Goal: Task Accomplishment & Management: Manage account settings

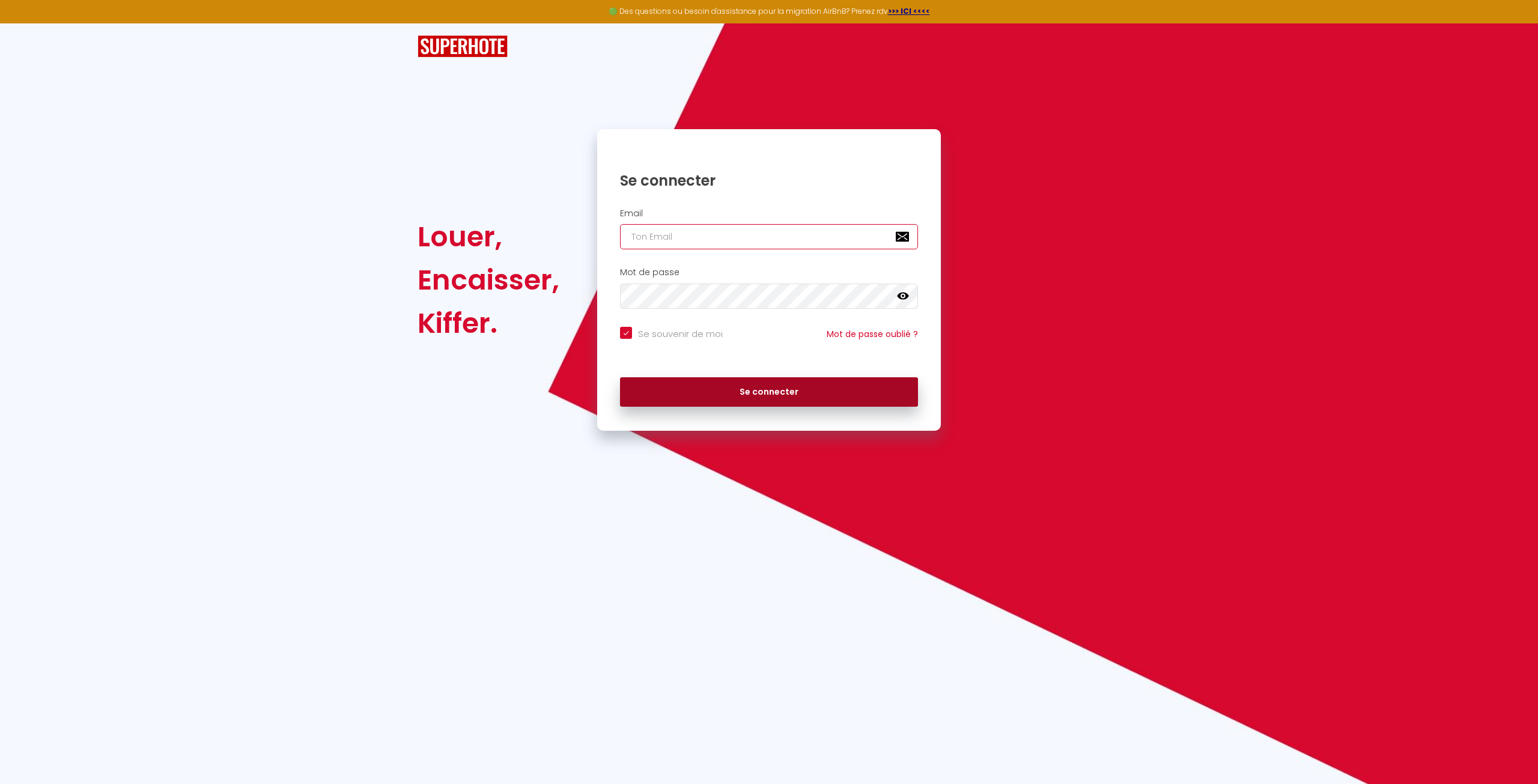
type input "[EMAIL_ADDRESS][DOMAIN_NAME]"
click at [774, 399] on button "Se connecter" at bounding box center [769, 392] width 298 height 30
checkbox input "true"
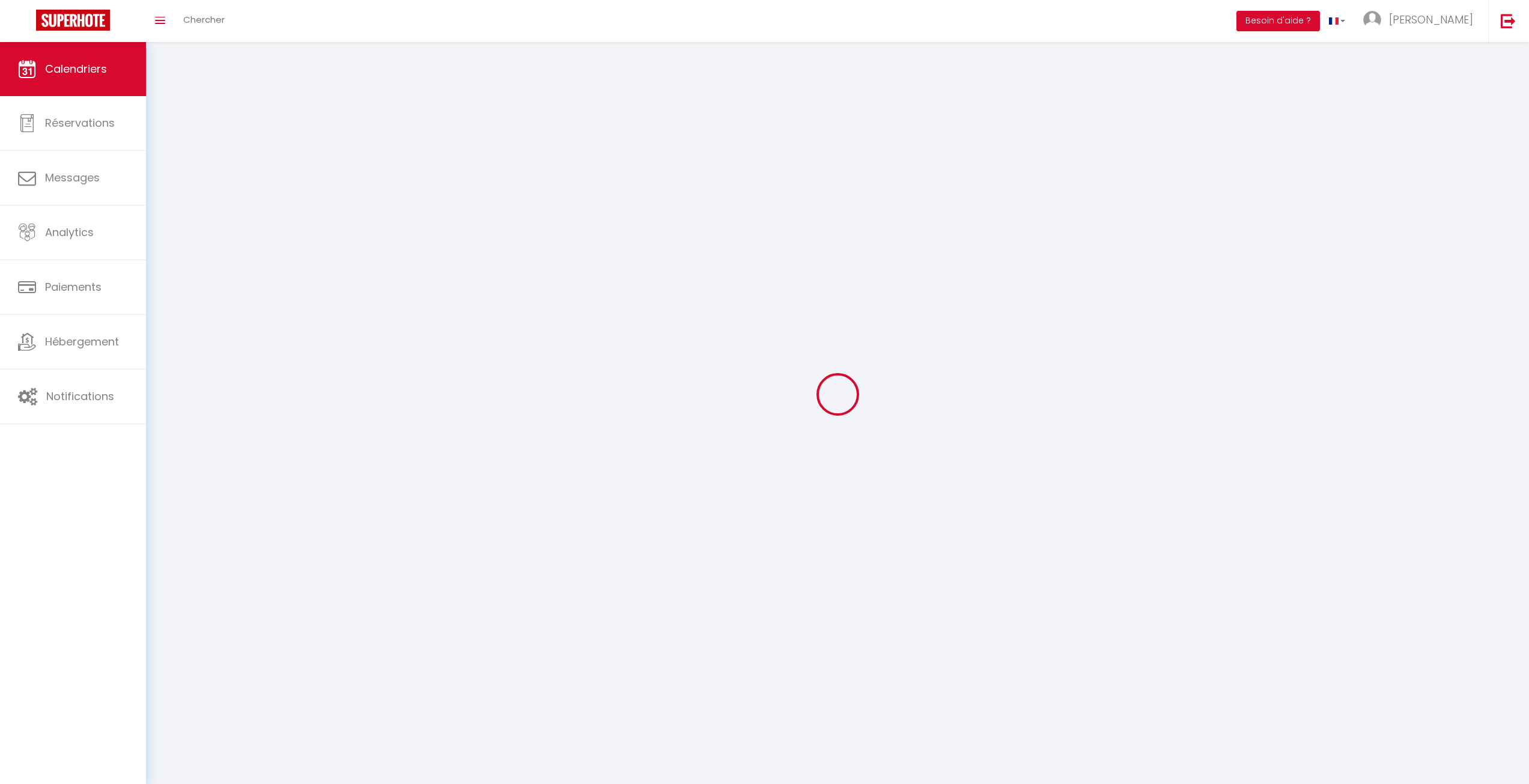
select select
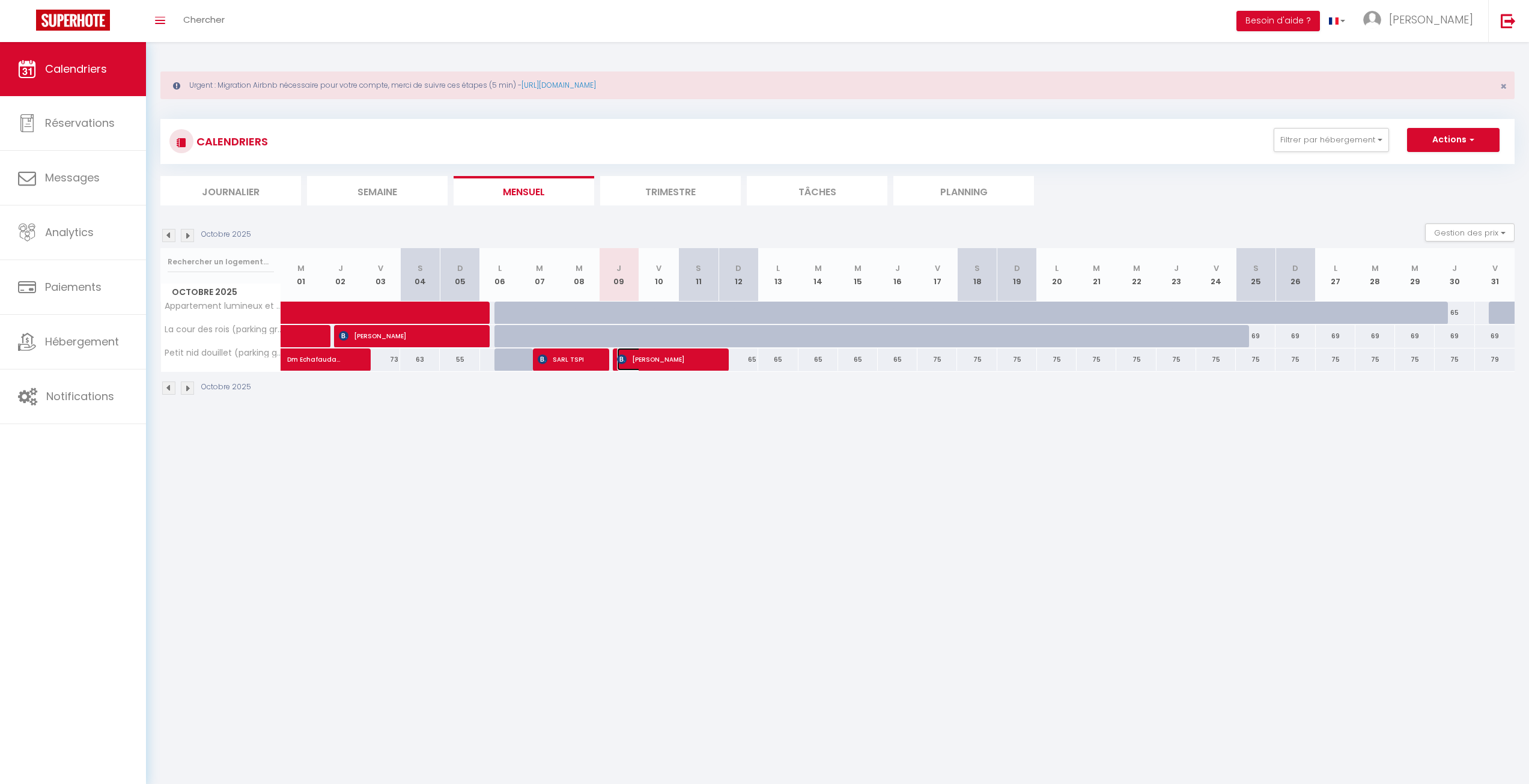
click at [668, 368] on span "[PERSON_NAME]" at bounding box center [663, 358] width 92 height 23
select select "OK"
select select "KO"
select select "0"
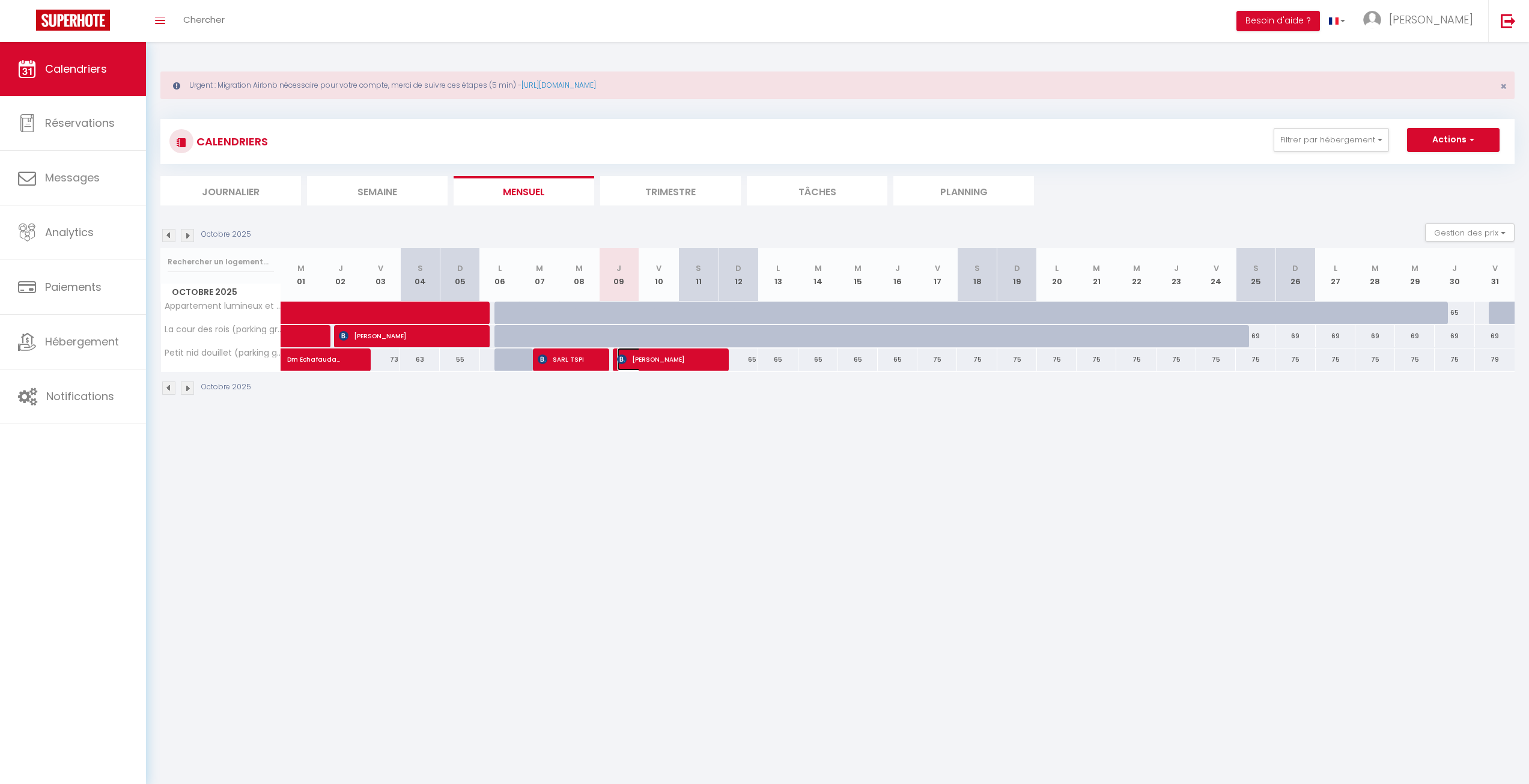
select select "1"
select select
